Goal: Find specific page/section: Find specific page/section

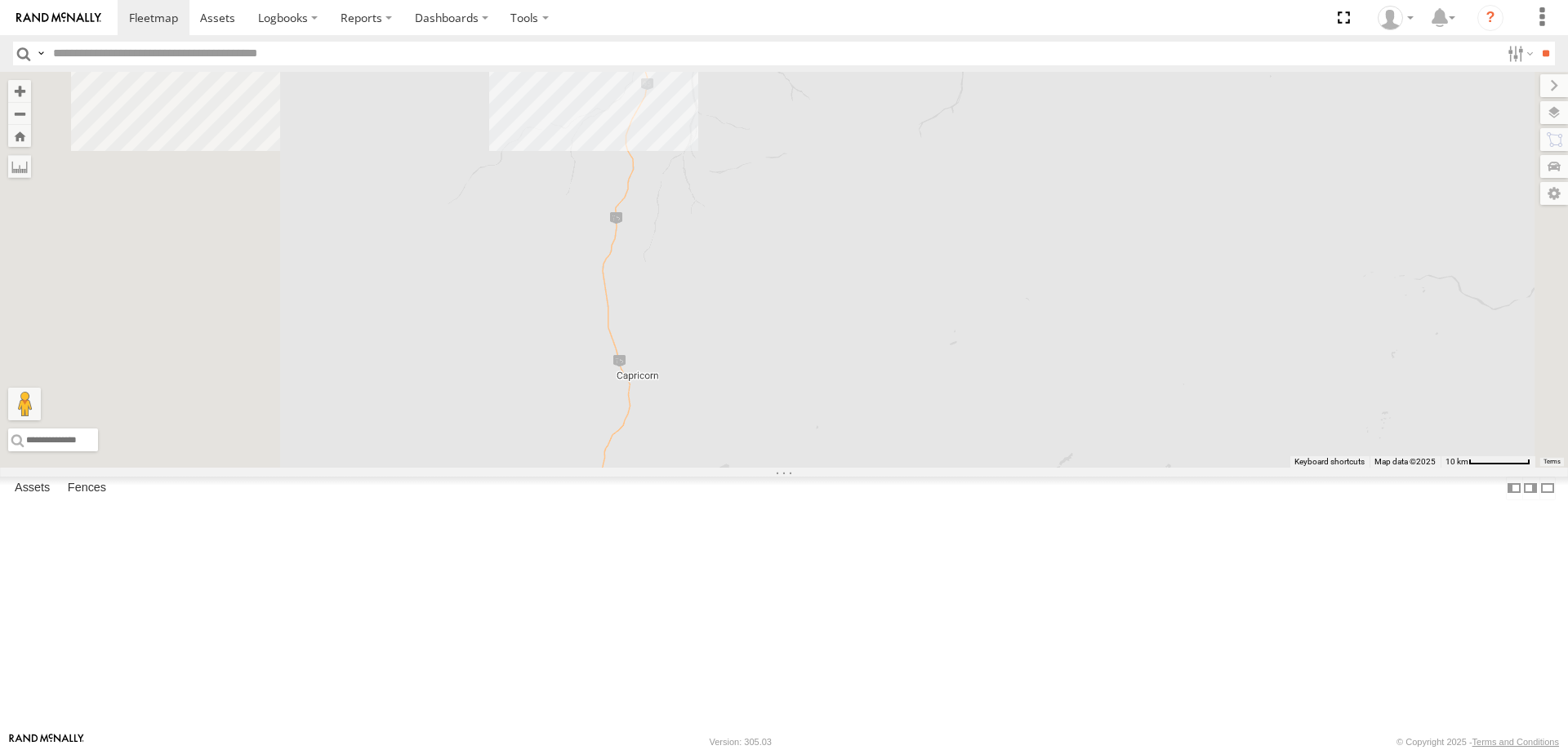
drag, startPoint x: 717, startPoint y: 212, endPoint x: 991, endPoint y: 570, distance: 450.8
click at [1001, 467] on div "F0450 Cage194 PM791 Kumho 179 LL119 D0474 PM850 MV226 TL297 Cage160 FT732 Cage1…" at bounding box center [784, 270] width 1568 height 396
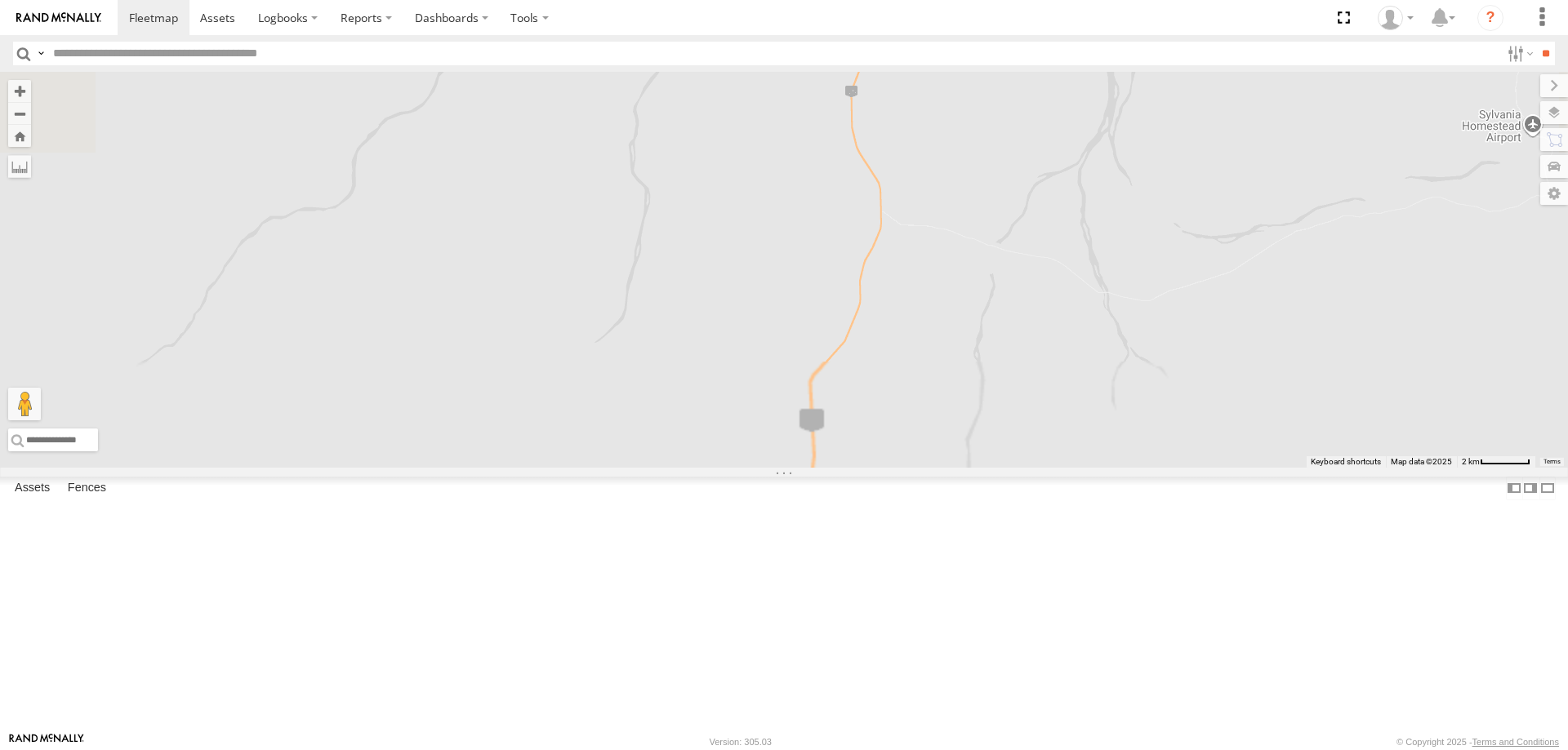
drag, startPoint x: 916, startPoint y: 699, endPoint x: 904, endPoint y: 429, distance: 270.3
click at [904, 429] on div "F0450 Cage194 PM791 Kumho 179 LL119 D0474 PM850 MV226 TL297 Cage160 FT732 Cage1…" at bounding box center [784, 270] width 1568 height 396
drag, startPoint x: 1030, startPoint y: 627, endPoint x: 989, endPoint y: 392, distance: 238.5
click at [989, 392] on div "F0450 Cage194 PM791 Kumho 179 LL119 D0474 PM850 MV226 TL297 Cage160 FT732 Cage1…" at bounding box center [784, 270] width 1568 height 396
drag, startPoint x: 957, startPoint y: 510, endPoint x: 953, endPoint y: 500, distance: 10.8
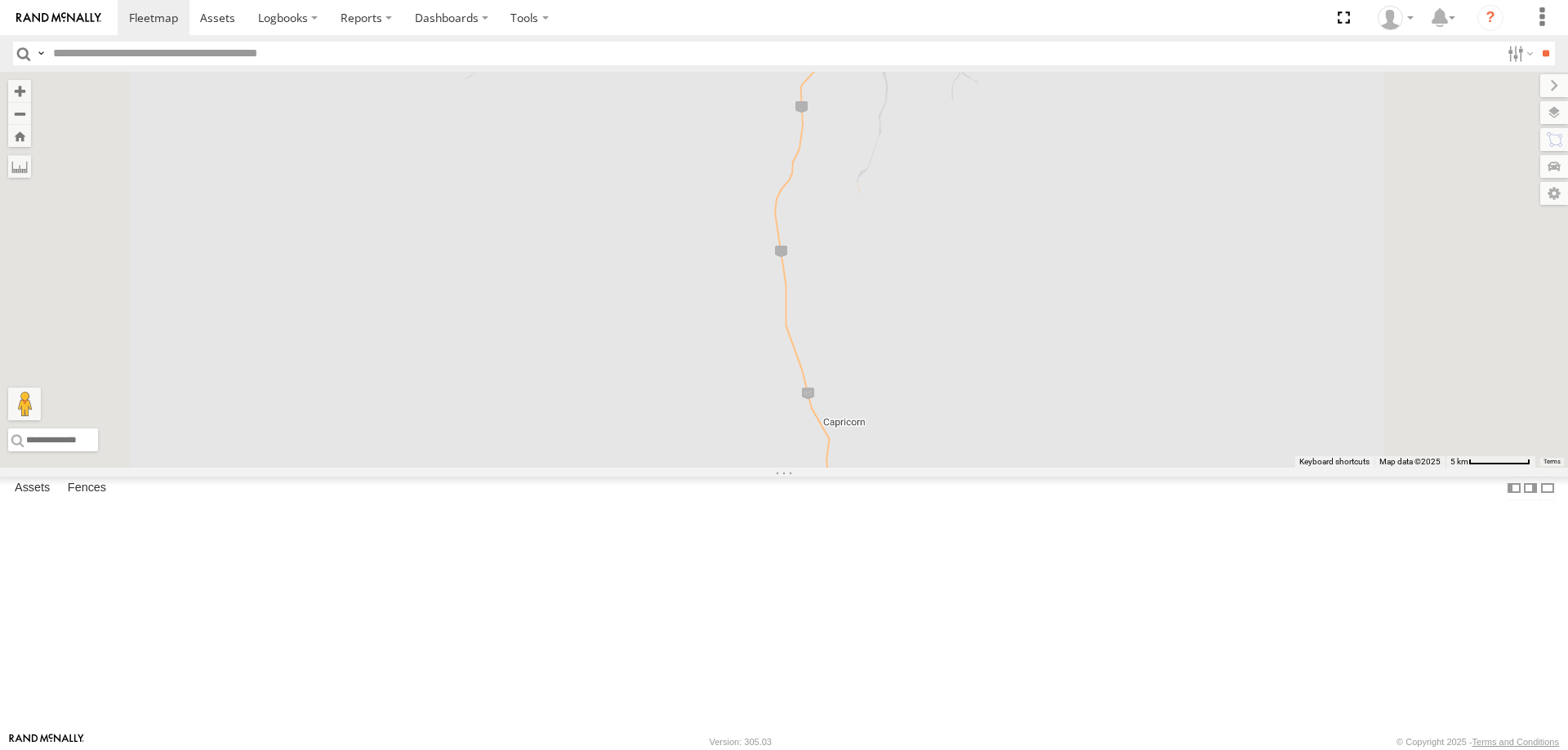
click at [953, 467] on div "F0450 Cage194 PM791 Kumho 179 LL119 D0474 PM850 MV226 TL297 Cage160 FT732 Cage1…" at bounding box center [784, 270] width 1568 height 396
drag, startPoint x: 941, startPoint y: 236, endPoint x: 1017, endPoint y: 542, distance: 315.3
click at [1017, 467] on div "F0450 Cage194 PM791 Kumho 179 LL119 D0474 PM850 MV226 TL297 Cage160 FT732 Cage1…" at bounding box center [784, 270] width 1568 height 396
drag, startPoint x: 1032, startPoint y: 528, endPoint x: 1056, endPoint y: 517, distance: 26.4
click at [1016, 433] on div "F0450 Cage194 PM791 Kumho 179 LL119 D0474 PM850 MV226 TL297 Cage160 FT732 Cage1…" at bounding box center [784, 270] width 1568 height 396
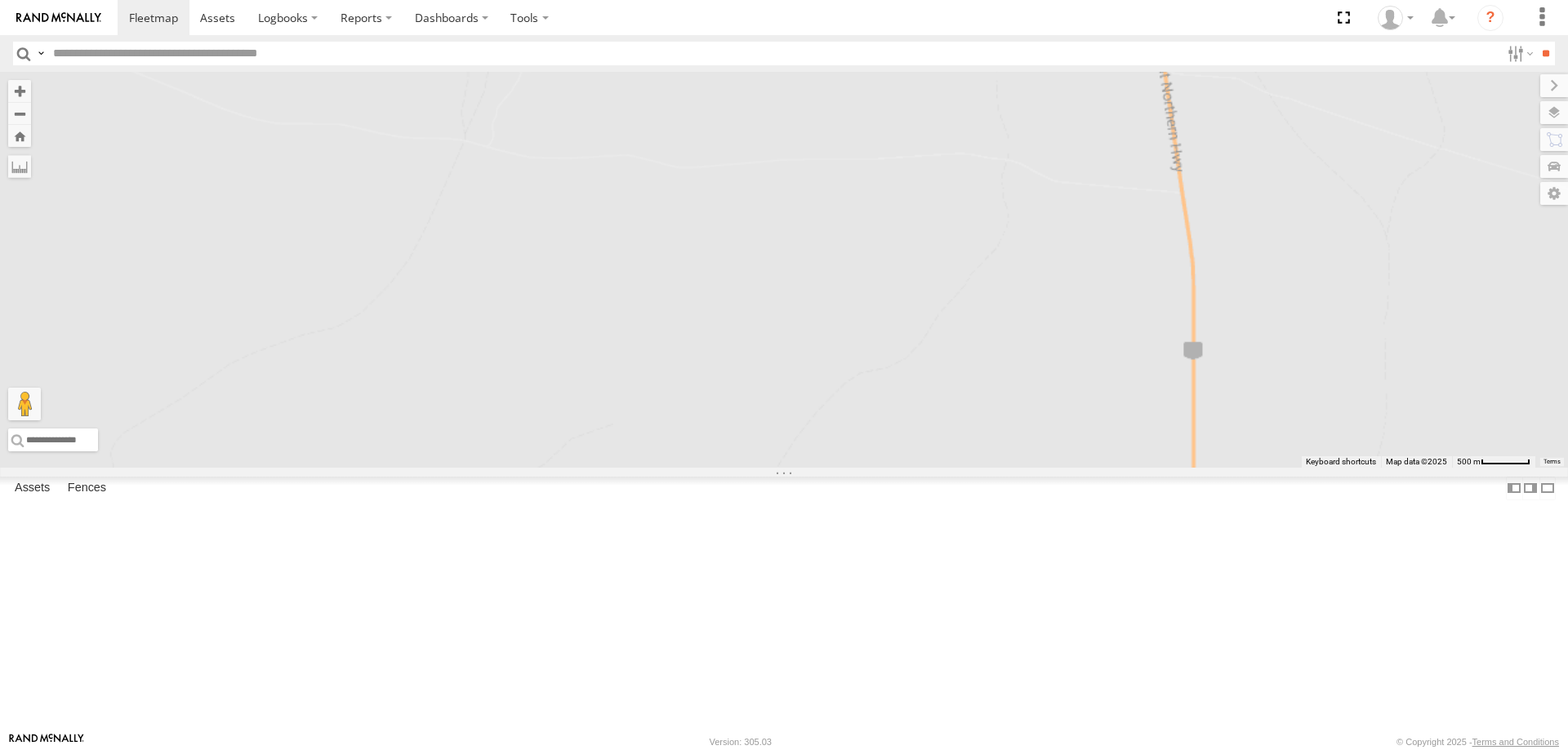
drag, startPoint x: 1251, startPoint y: 286, endPoint x: 1259, endPoint y: 436, distance: 150.2
click at [1264, 422] on div "F0450 Cage194 PM791 Kumho 179 LL119 D0474 PM850 MV226 TL297 Cage160 FT732 Cage1…" at bounding box center [784, 270] width 1568 height 396
drag, startPoint x: 1209, startPoint y: 353, endPoint x: 1219, endPoint y: 472, distance: 119.4
click at [1223, 467] on div "F0450 Cage194 PM791 Kumho 179 LL119 D0474 PM850 MV226 TL297 Cage160 FT732 Cage1…" at bounding box center [784, 270] width 1568 height 396
drag, startPoint x: 1260, startPoint y: 375, endPoint x: 1123, endPoint y: 609, distance: 271.2
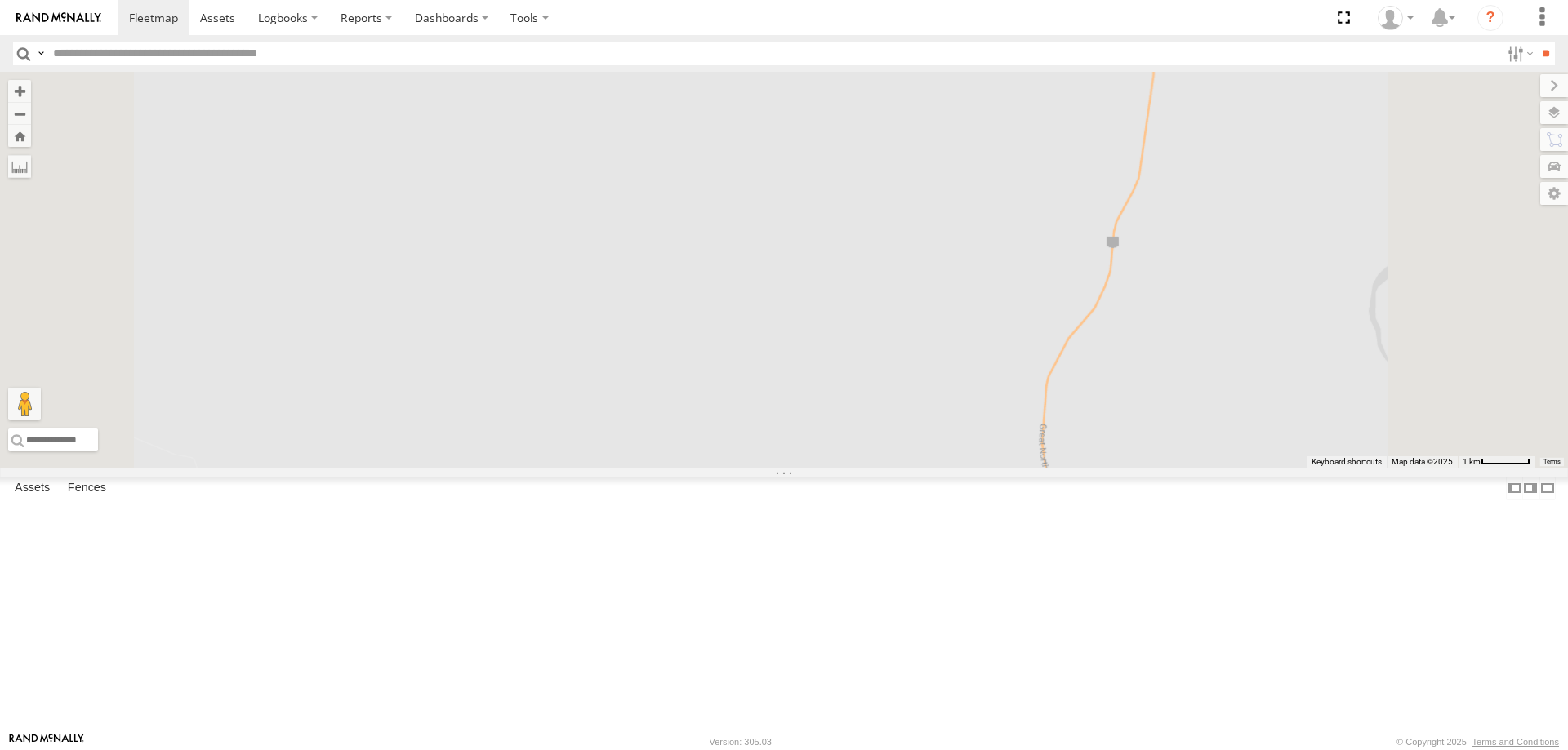
click at [1124, 467] on div "F0450 Cage194 PM791 Kumho 179 LL119 D0474 PM850 MV226 TL297 Cage160 FT732 Cage1…" at bounding box center [784, 270] width 1568 height 396
drag, startPoint x: 1198, startPoint y: 284, endPoint x: 1156, endPoint y: 670, distance: 388.3
click at [1158, 467] on div "F0450 Cage194 PM791 Kumho 179 LL119 D0474 PM850 MV226 TL297 Cage160 FT732 Cage1…" at bounding box center [784, 270] width 1568 height 396
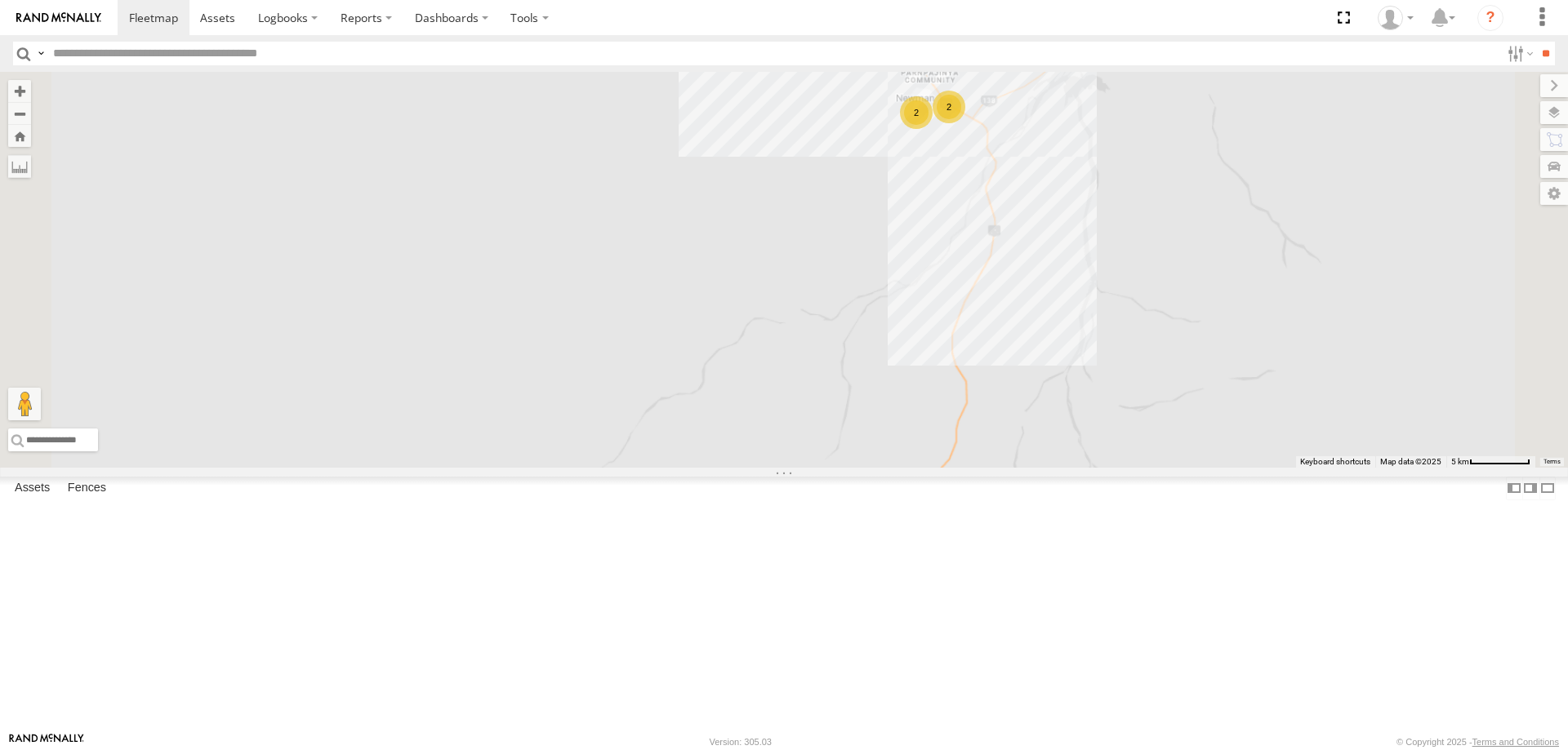
drag, startPoint x: 1126, startPoint y: 445, endPoint x: 1124, endPoint y: 458, distance: 13.2
click at [1124, 458] on div "F0450 Cage194 PM791 Kumho 179 LL119 D0474 PM850 MV226 TL297 Cage160 FT732 Cage1…" at bounding box center [784, 270] width 1568 height 396
click at [368, 452] on input "text" at bounding box center [187, 440] width 359 height 23
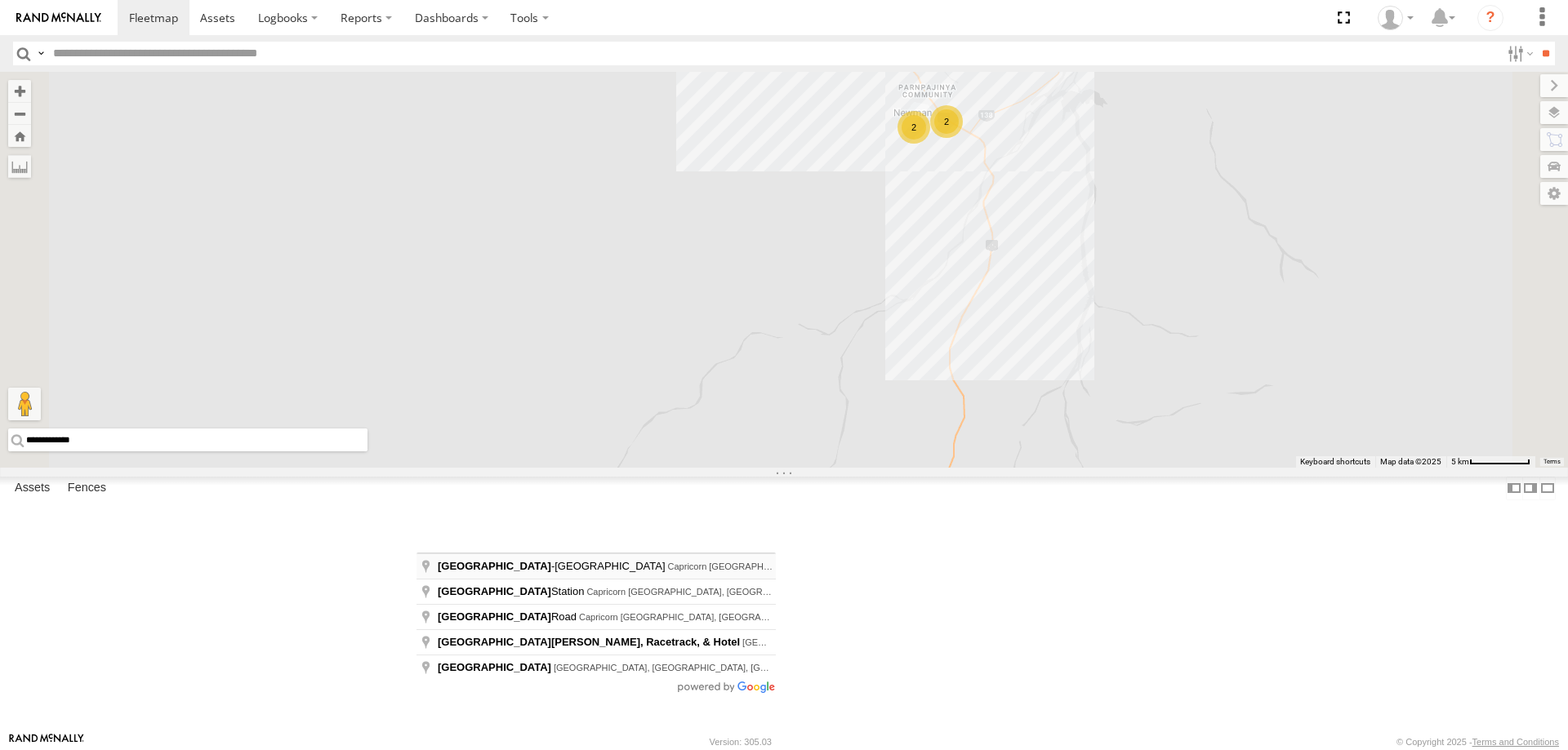
type input "**********"
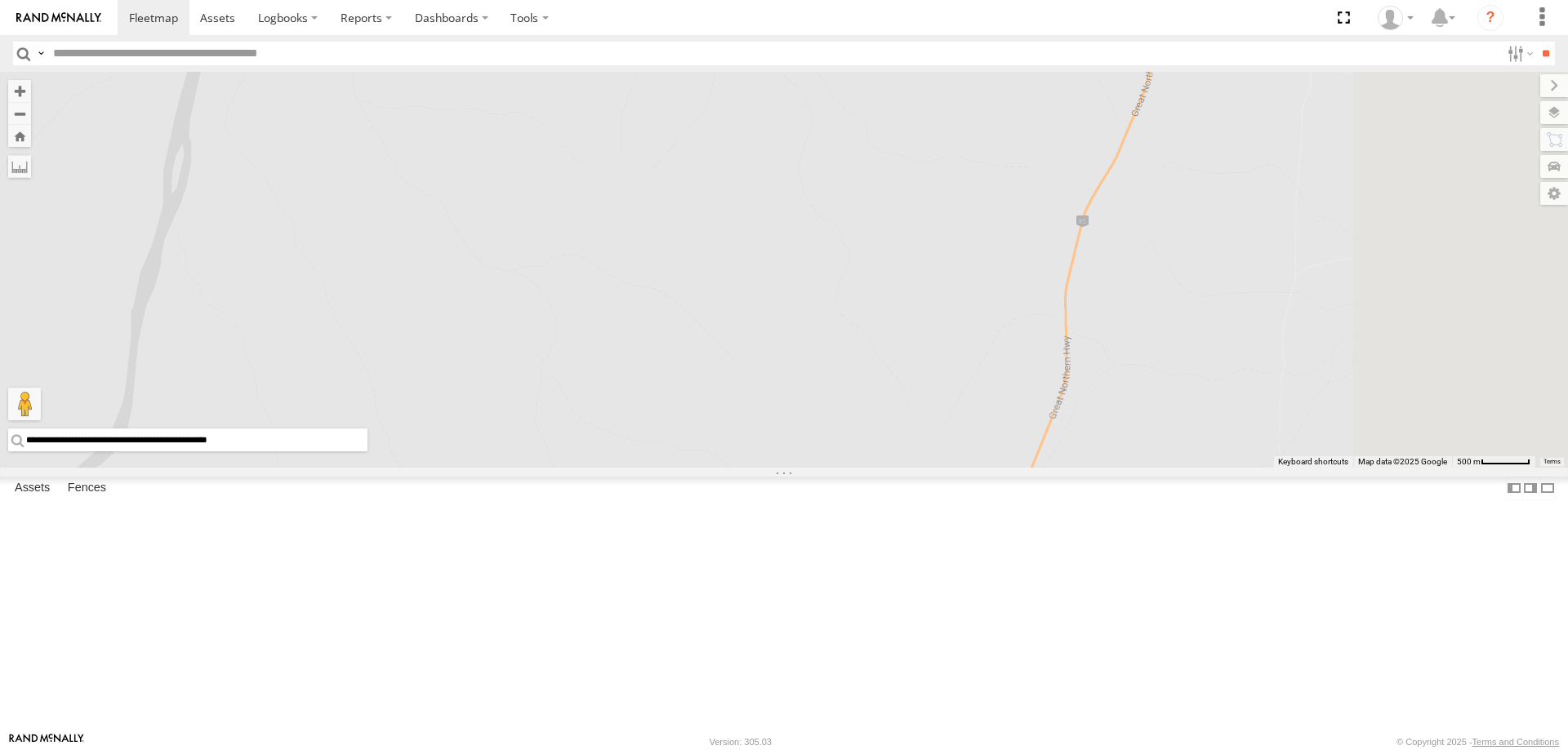
drag, startPoint x: 1493, startPoint y: 382, endPoint x: 1201, endPoint y: 424, distance: 295.0
click at [1201, 424] on div "F0450 Cage194 PM791 Kumho 179 LL119 D0474 PM850 MV226 TL297 Cage160 FT732 Cage1…" at bounding box center [784, 270] width 1568 height 396
